Goal: Transaction & Acquisition: Purchase product/service

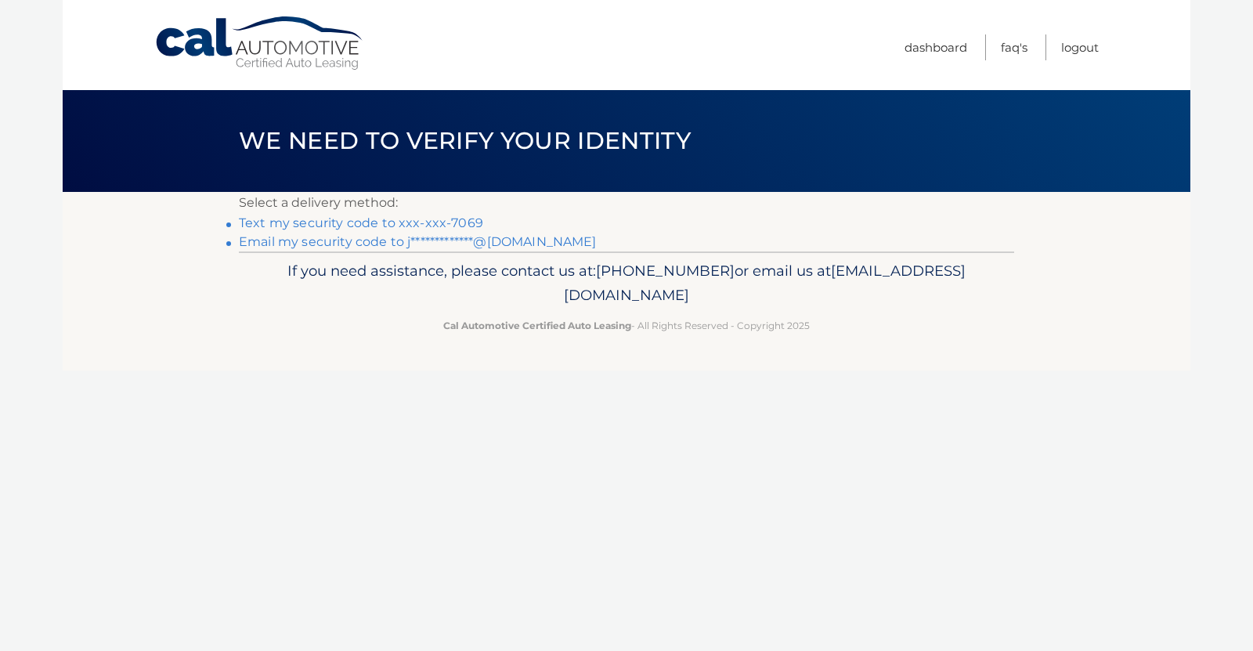
click at [453, 220] on link "Text my security code to xxx-xxx-7069" at bounding box center [361, 222] width 244 height 15
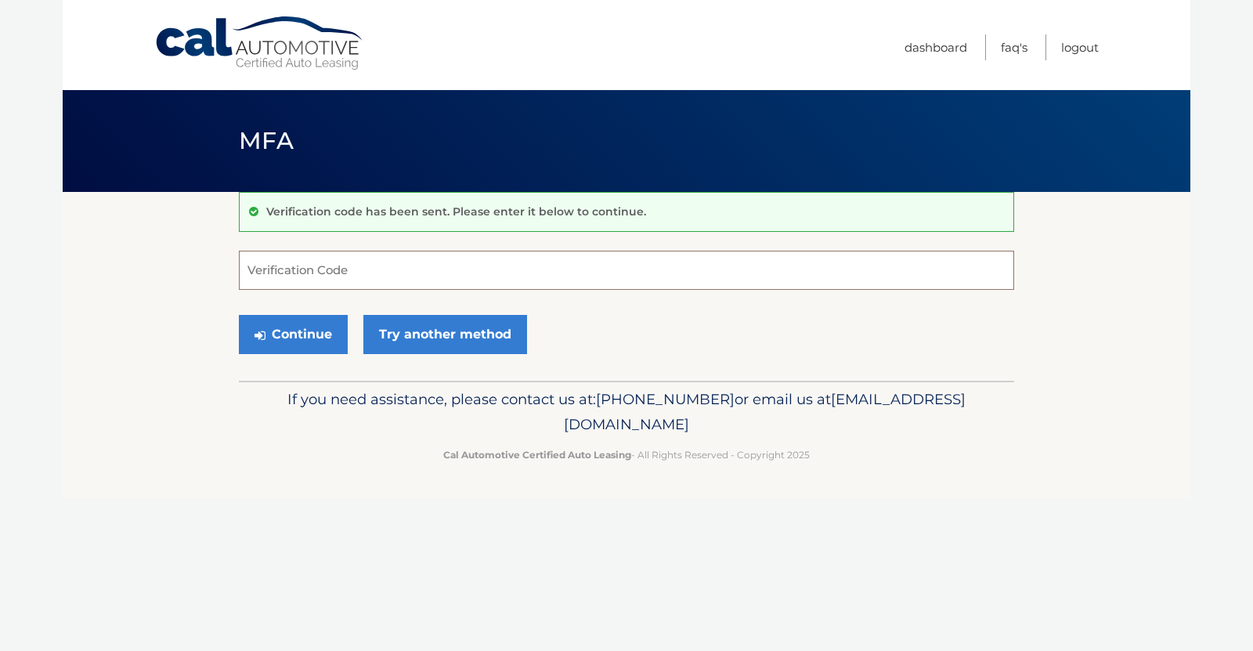
click at [392, 273] on input "Verification Code" at bounding box center [626, 270] width 775 height 39
type input "380057"
click at [299, 326] on button "Continue" at bounding box center [293, 334] width 109 height 39
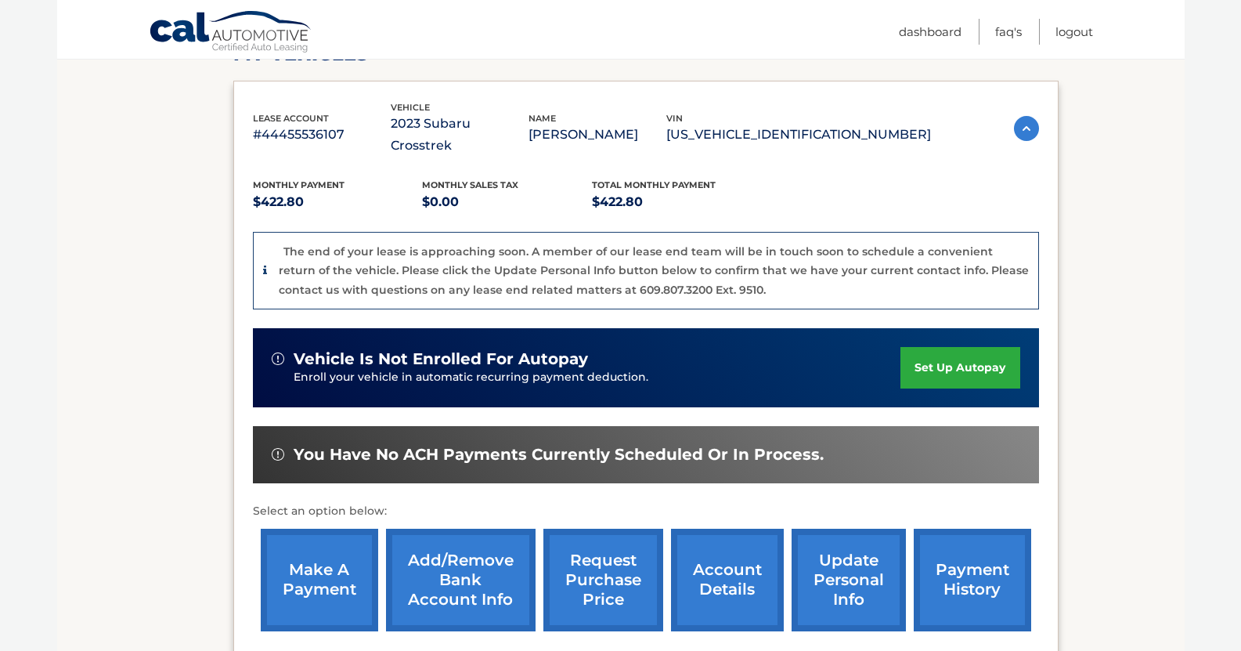
scroll to position [333, 0]
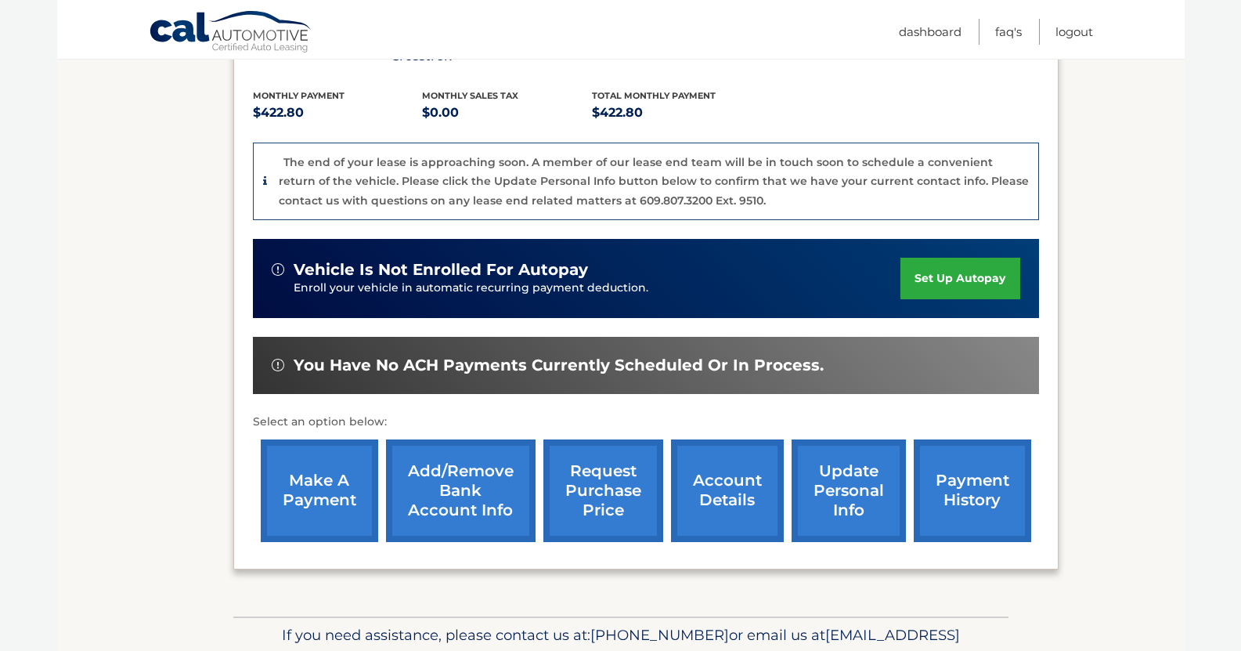
click at [332, 470] on link "make a payment" at bounding box center [319, 490] width 117 height 103
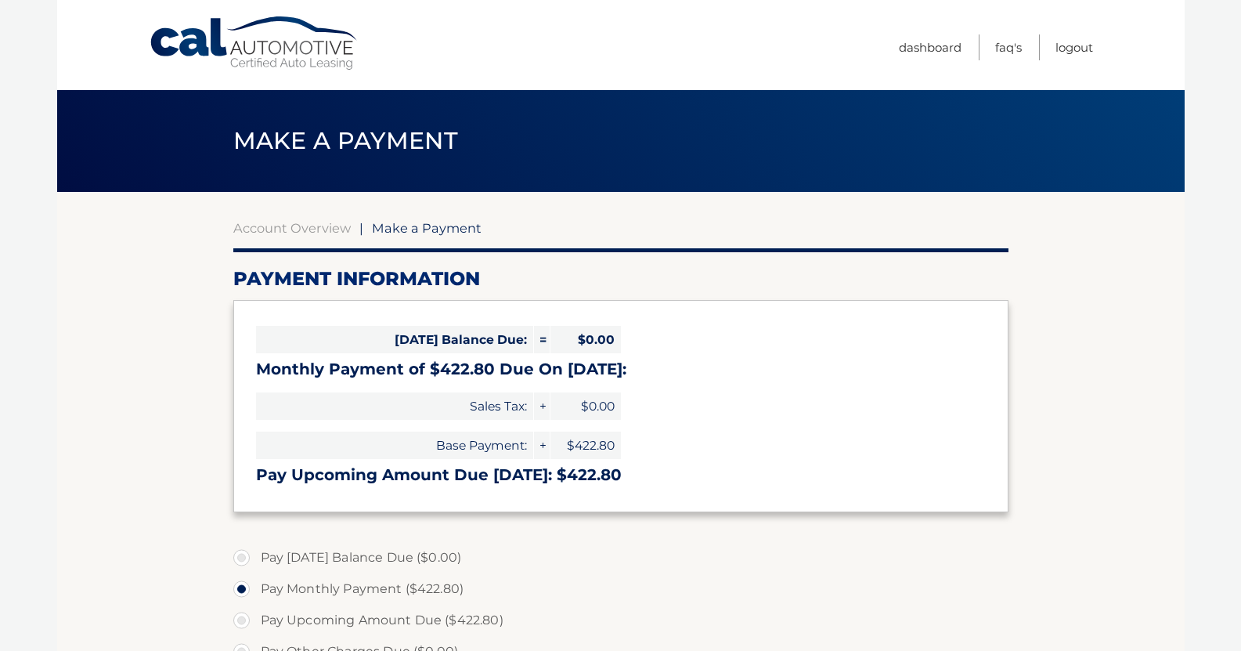
select select "NjNkNzgyOGEtODc5Yy00NjIyLTg1YzQtM2ZhYzYyZDk5MTdk"
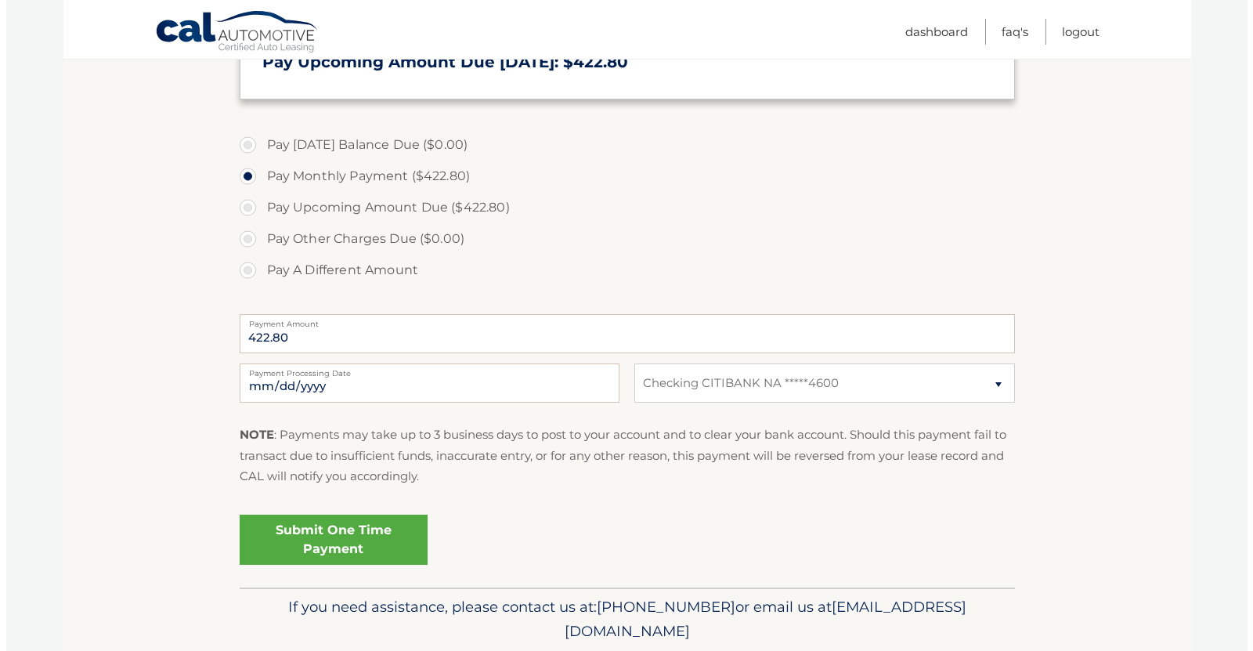
scroll to position [422, 0]
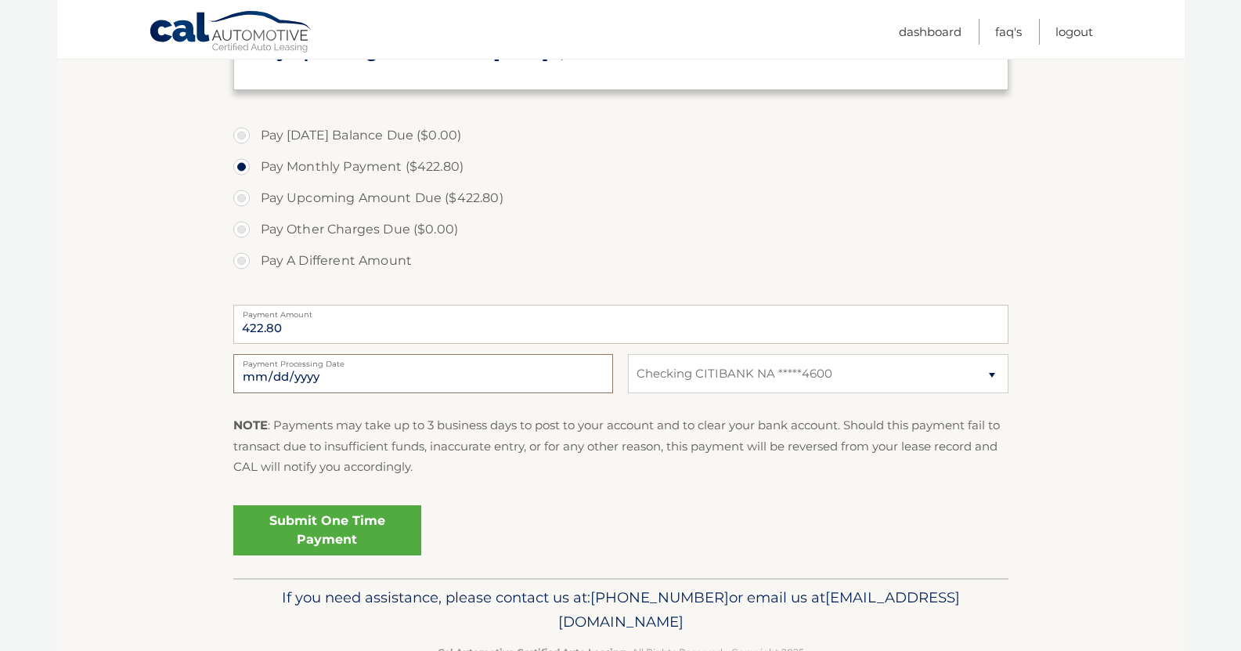
click at [517, 374] on input "2025-10-15" at bounding box center [423, 373] width 380 height 39
type input "2025-10-25"
click at [341, 522] on link "Submit One Time Payment" at bounding box center [327, 530] width 188 height 50
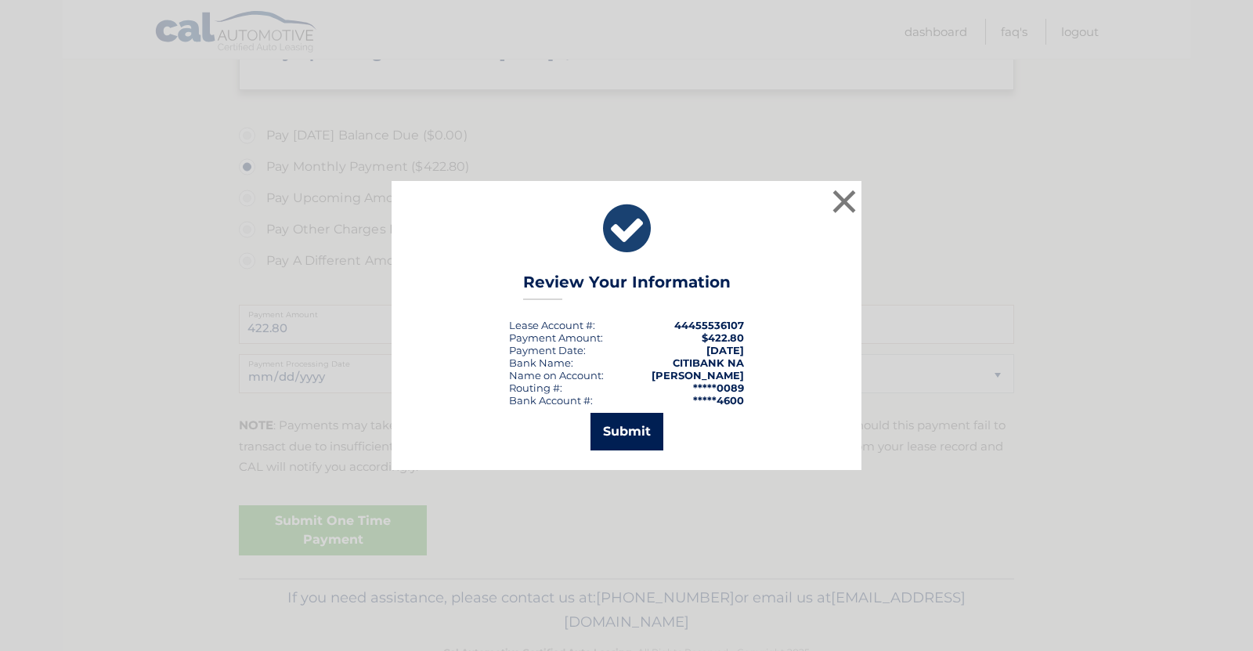
click at [643, 435] on button "Submit" at bounding box center [626, 432] width 73 height 38
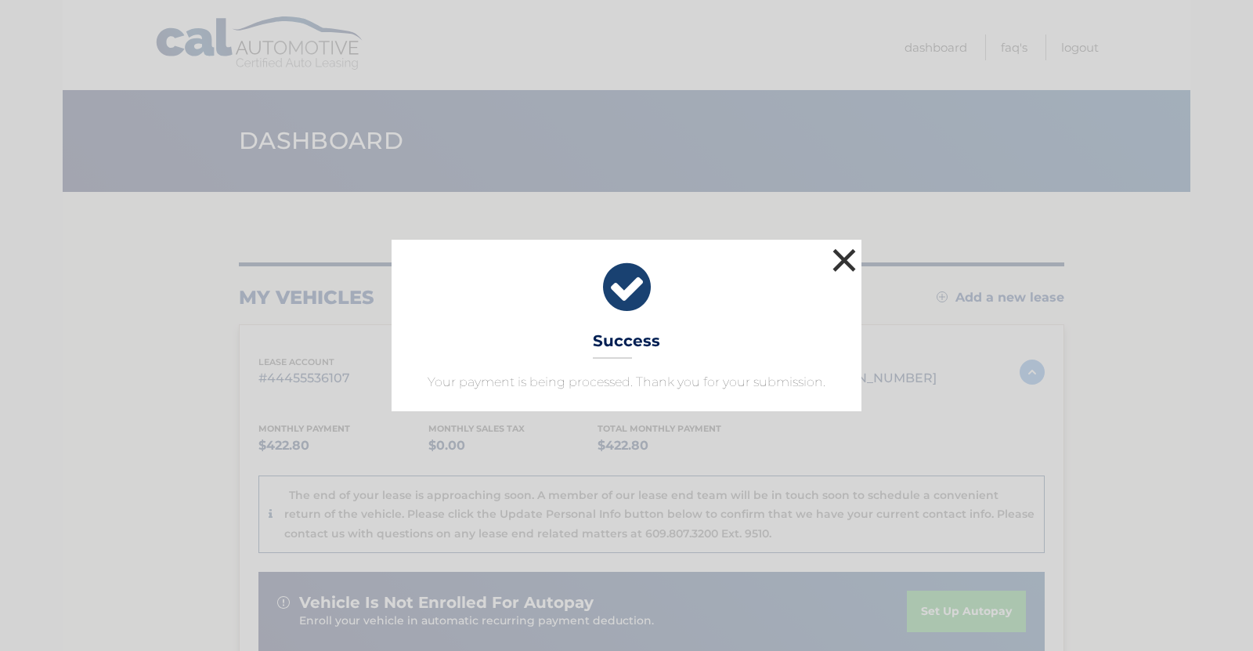
click at [845, 256] on button "×" at bounding box center [843, 259] width 31 height 31
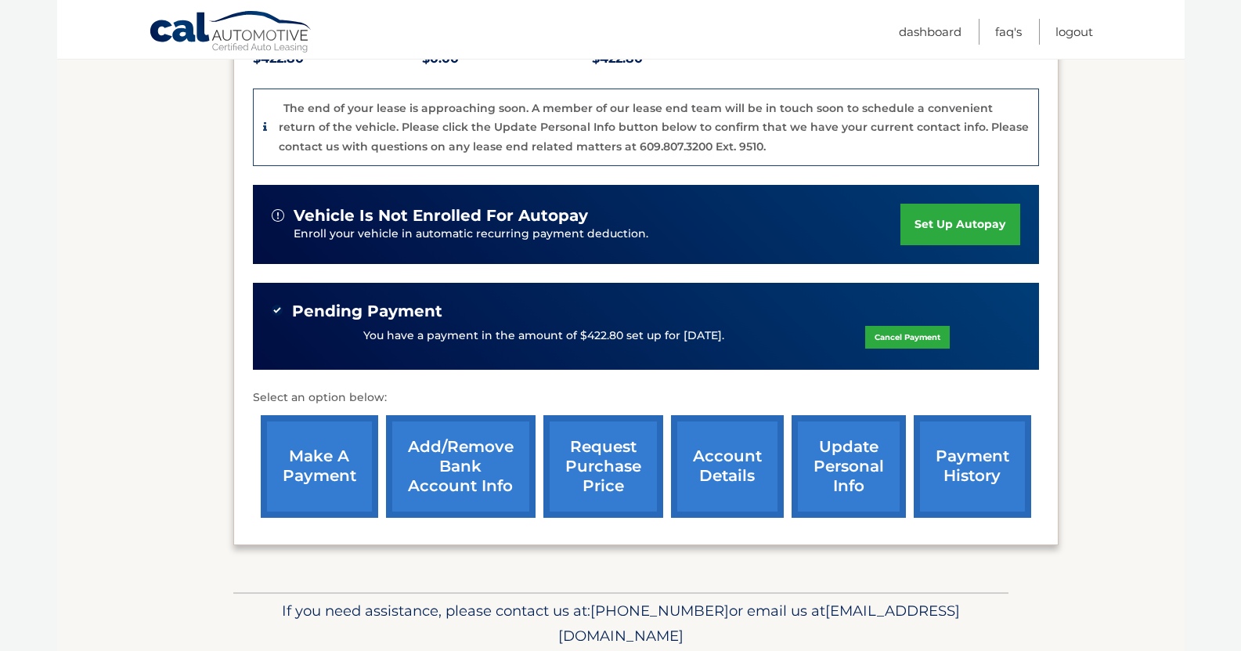
scroll to position [386, 0]
